Goal: Task Accomplishment & Management: Complete application form

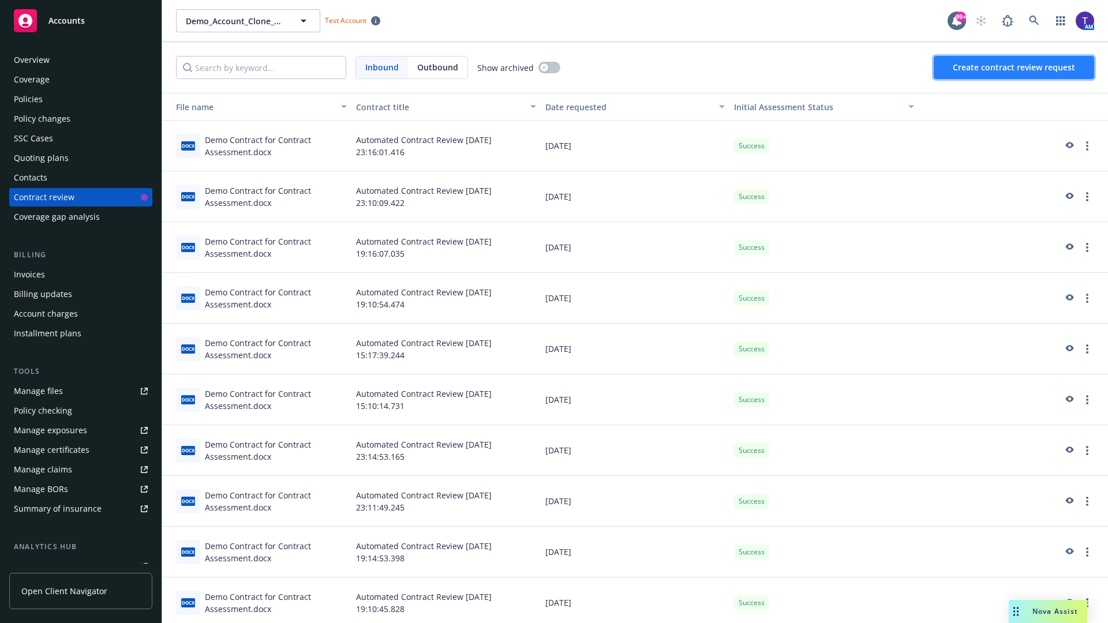
click at [1014, 68] on span "Create contract review request" at bounding box center [1014, 67] width 122 height 11
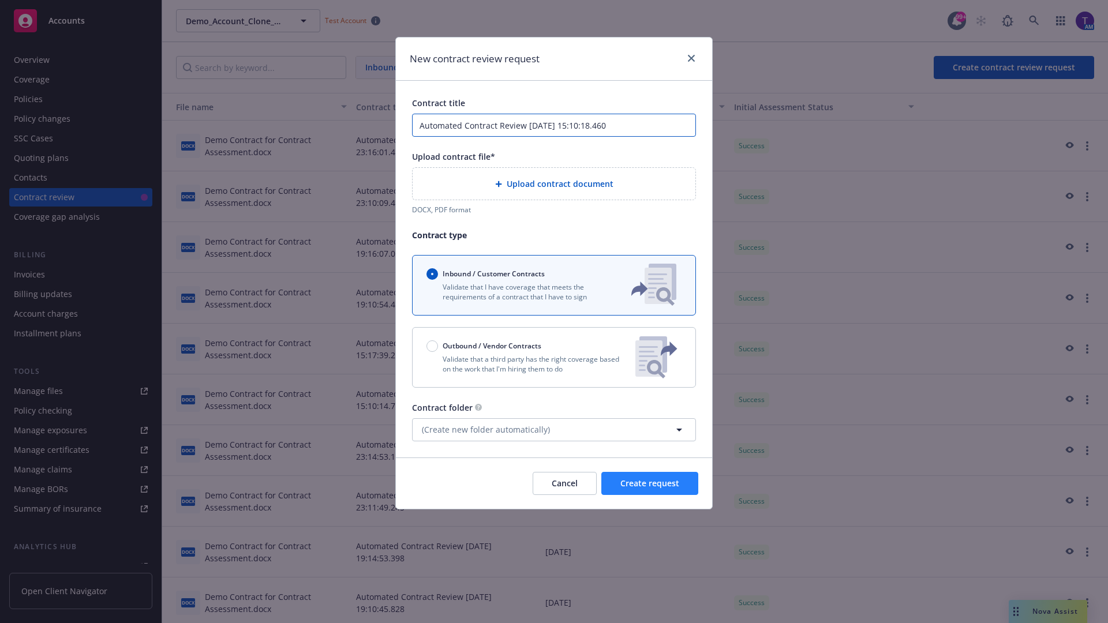
type input "Automated Contract Review [DATE] 15:10:18.460"
click at [554, 357] on p "Validate that a third party has the right coverage based on the work that I'm h…" at bounding box center [526, 364] width 200 height 20
radio input "false"
radio input "true"
click at [650, 489] on span "Create request" at bounding box center [649, 483] width 59 height 11
